Goal: Task Accomplishment & Management: Use online tool/utility

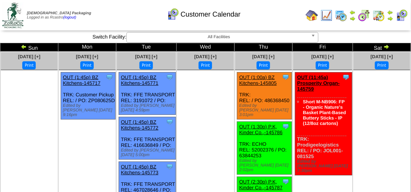
click at [353, 12] on img at bounding box center [353, 12] width 6 height 6
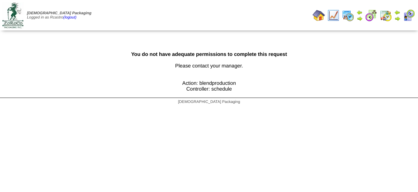
click at [369, 16] on img at bounding box center [371, 15] width 12 height 12
click at [389, 15] on img at bounding box center [385, 15] width 12 height 12
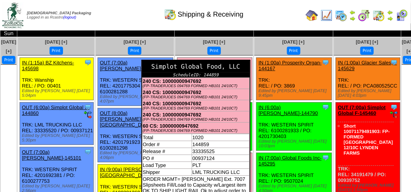
scroll to position [38, 0]
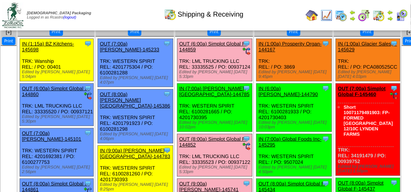
click at [203, 41] on link "OUT (6:00a) Simplot Global F-144859" at bounding box center [214, 47] width 68 height 12
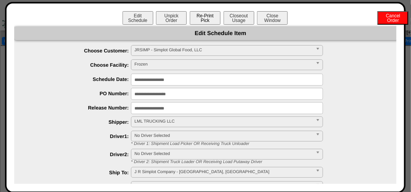
click at [198, 18] on button "Re-Print Pick" at bounding box center [205, 17] width 31 height 13
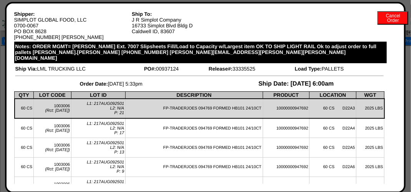
scroll to position [0, 0]
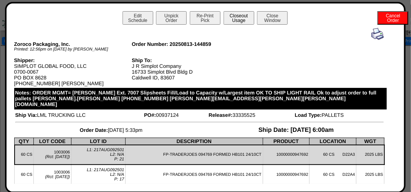
click at [235, 15] on button "Closeout Usage" at bounding box center [239, 17] width 31 height 13
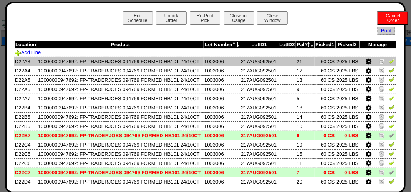
click at [389, 64] on img at bounding box center [392, 61] width 6 height 6
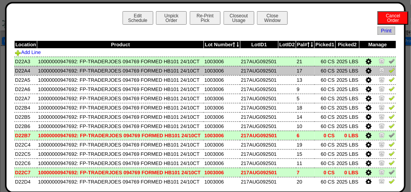
click at [389, 73] on img at bounding box center [392, 70] width 6 height 6
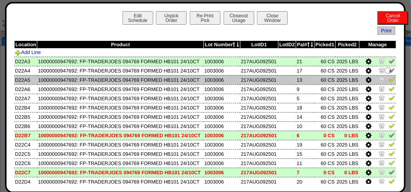
click at [389, 82] on img at bounding box center [392, 79] width 6 height 6
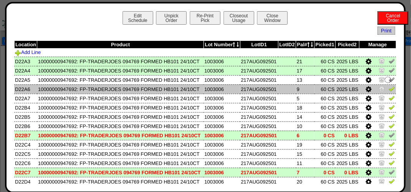
click at [389, 92] on img at bounding box center [392, 88] width 6 height 6
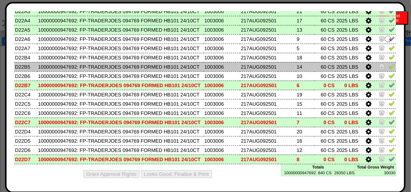
scroll to position [77, 0]
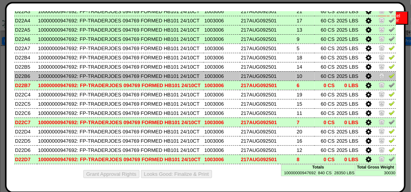
drag, startPoint x: 386, startPoint y: 88, endPoint x: 389, endPoint y: 81, distance: 8.4
click at [389, 78] on img at bounding box center [392, 75] width 6 height 6
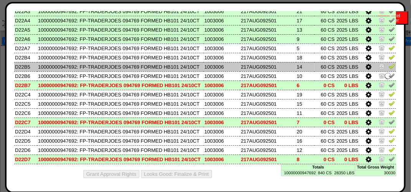
click at [383, 70] on td at bounding box center [378, 66] width 37 height 9
click at [389, 69] on img at bounding box center [392, 66] width 6 height 6
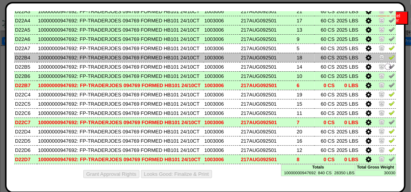
drag, startPoint x: 385, startPoint y: 62, endPoint x: 385, endPoint y: 57, distance: 4.6
click at [389, 60] on img at bounding box center [392, 57] width 6 height 6
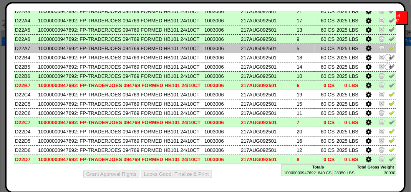
click at [389, 47] on img at bounding box center [392, 48] width 6 height 6
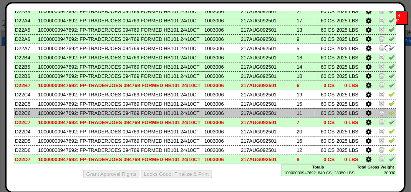
scroll to position [115, 0]
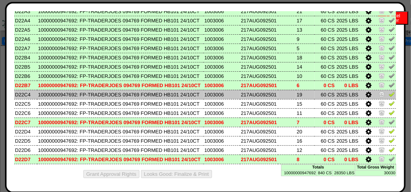
click at [389, 91] on img at bounding box center [392, 94] width 6 height 6
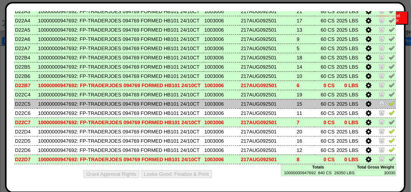
click at [389, 100] on img at bounding box center [392, 103] width 6 height 6
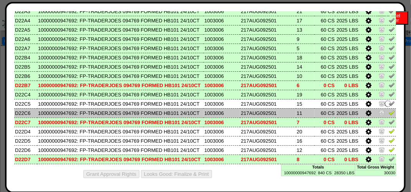
click at [389, 109] on img at bounding box center [392, 112] width 6 height 6
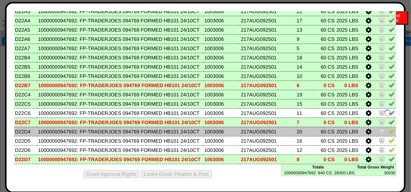
click at [389, 131] on img at bounding box center [392, 131] width 6 height 6
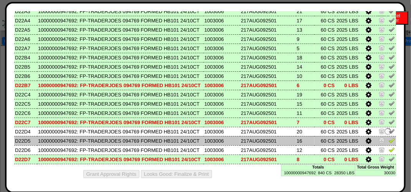
click at [389, 142] on img at bounding box center [392, 140] width 6 height 6
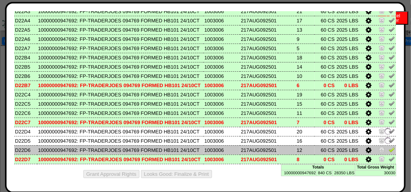
click at [389, 152] on img at bounding box center [392, 149] width 6 height 6
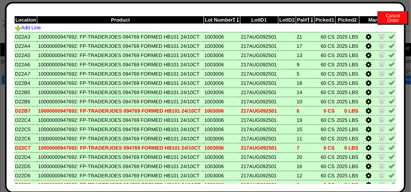
scroll to position [0, 0]
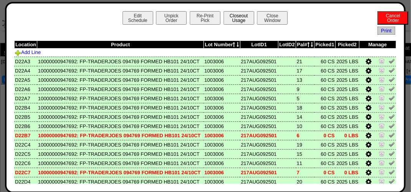
click at [239, 16] on button "Closeout Usage" at bounding box center [239, 17] width 31 height 13
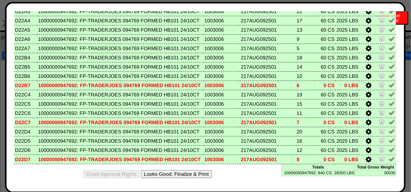
scroll to position [192, 0]
click at [182, 170] on button "Looks Good: Finalize & Print" at bounding box center [176, 174] width 71 height 8
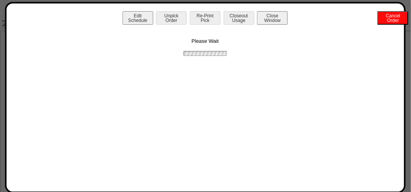
scroll to position [0, 0]
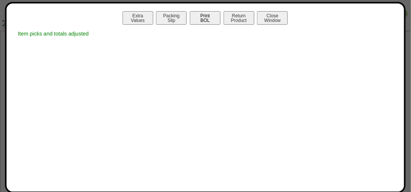
click at [209, 19] on button "Print BOL" at bounding box center [205, 17] width 31 height 13
